Goal: Navigation & Orientation: Find specific page/section

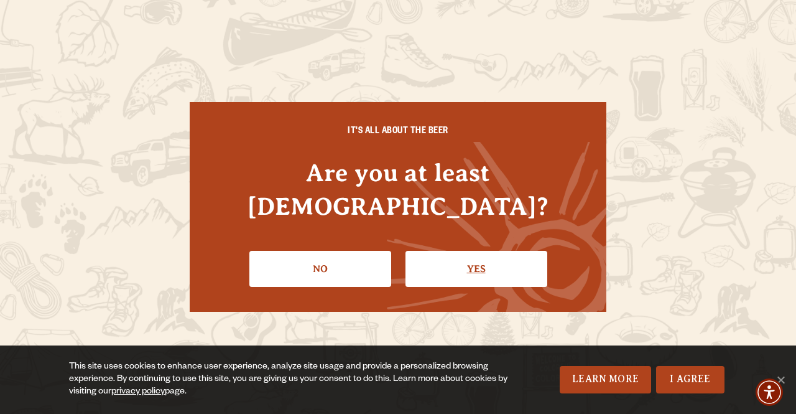
click at [464, 251] on link "Yes" at bounding box center [476, 269] width 142 height 36
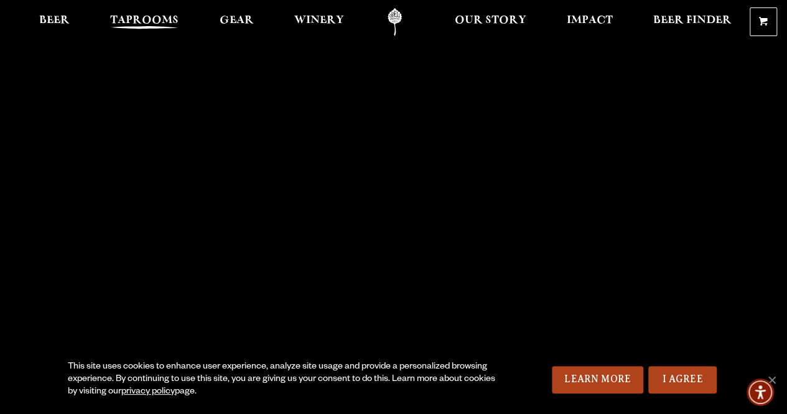
click at [121, 16] on span "Taprooms" at bounding box center [144, 21] width 68 height 10
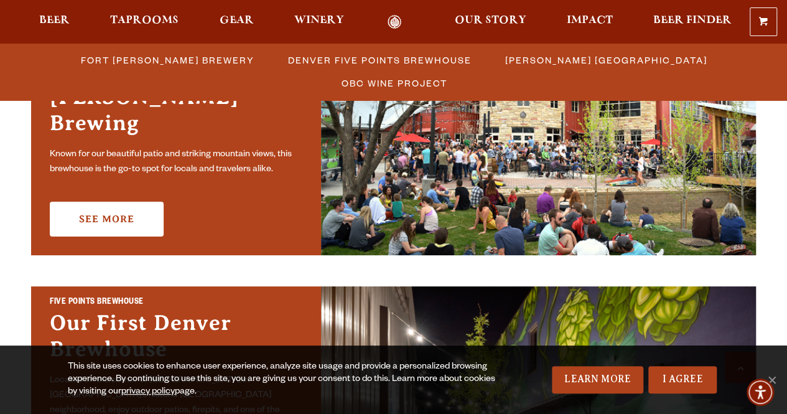
scroll to position [373, 0]
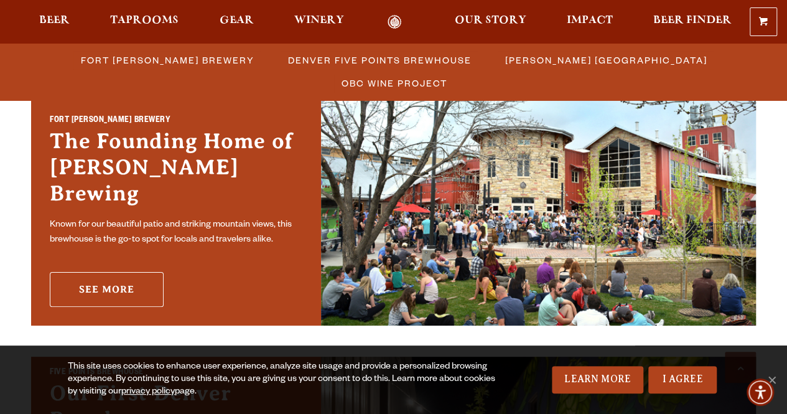
click at [92, 282] on link "See More" at bounding box center [107, 289] width 114 height 35
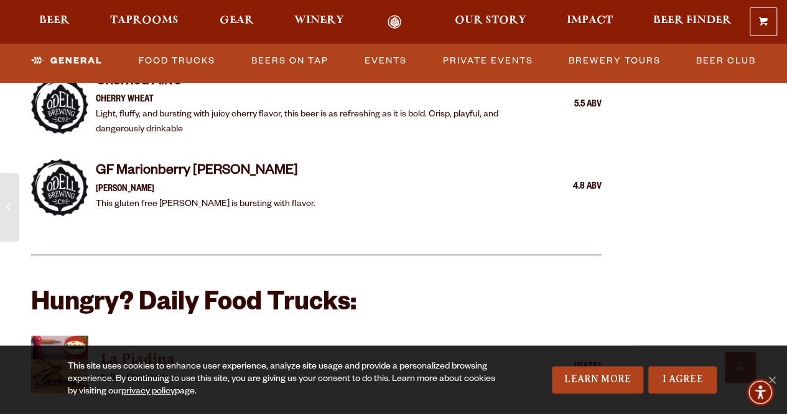
scroll to position [2674, 0]
